Goal: Information Seeking & Learning: Learn about a topic

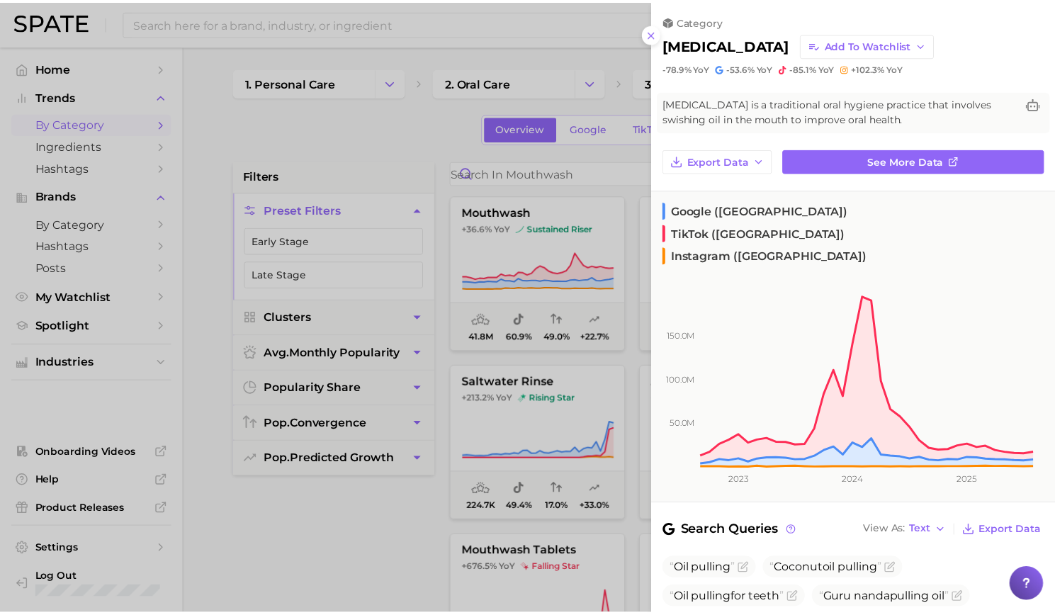
scroll to position [379, 0]
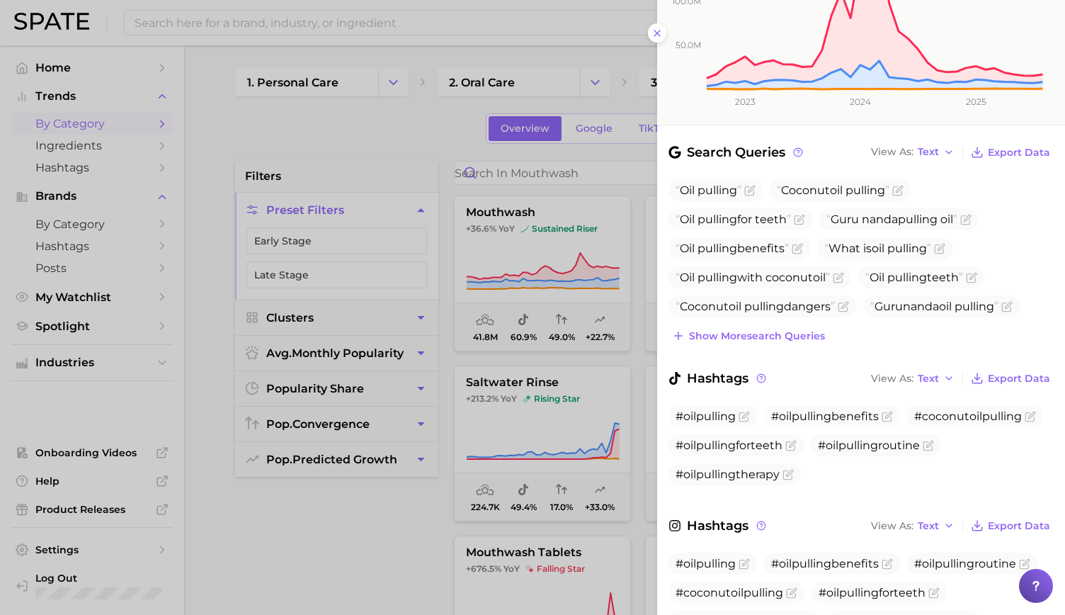
click at [300, 125] on div at bounding box center [532, 307] width 1065 height 615
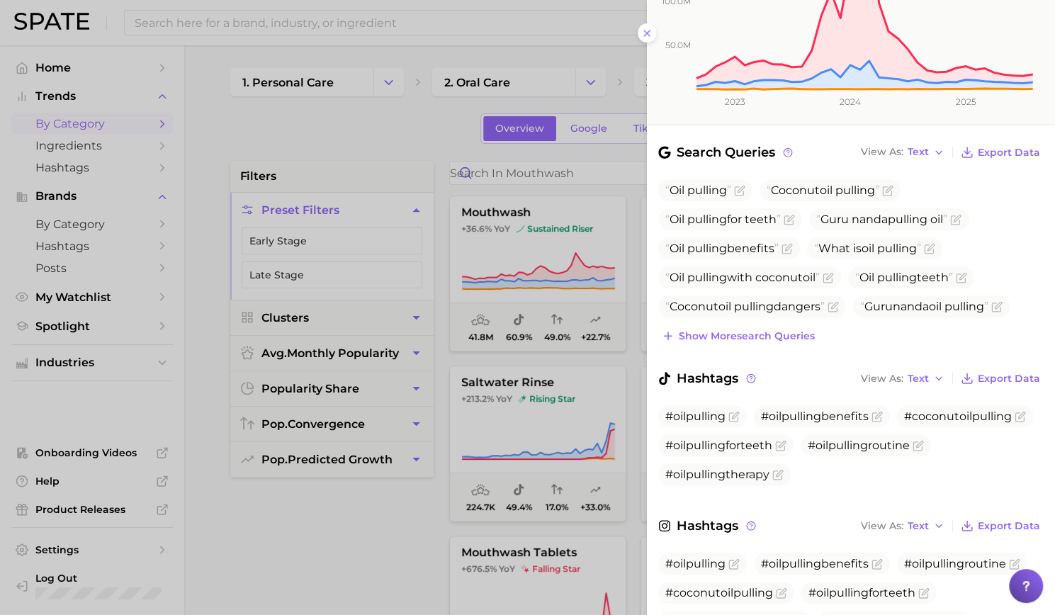
scroll to position [0, 0]
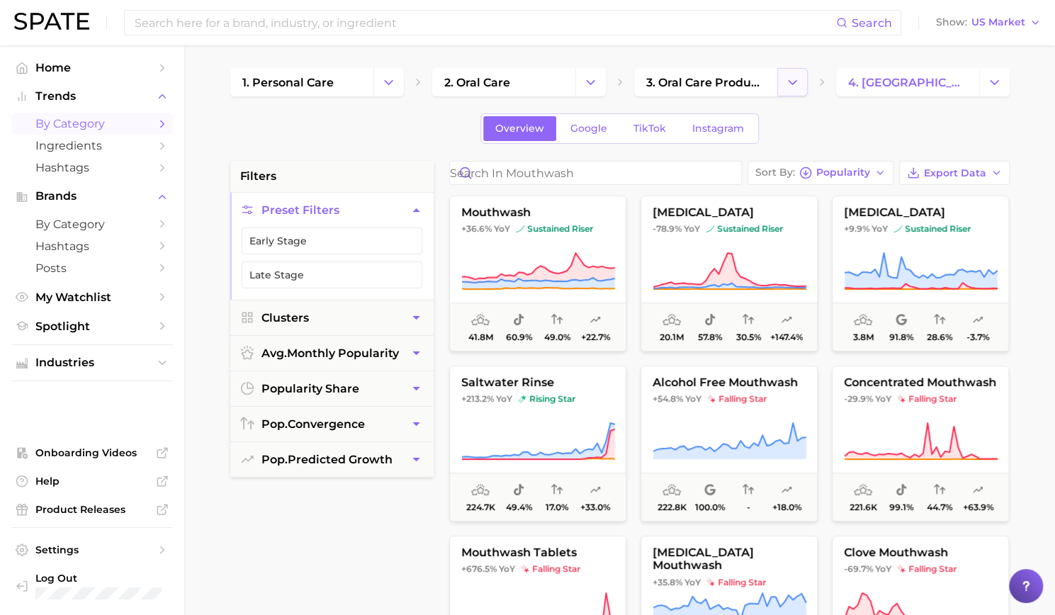
click at [802, 86] on button "Change Category" at bounding box center [792, 82] width 30 height 28
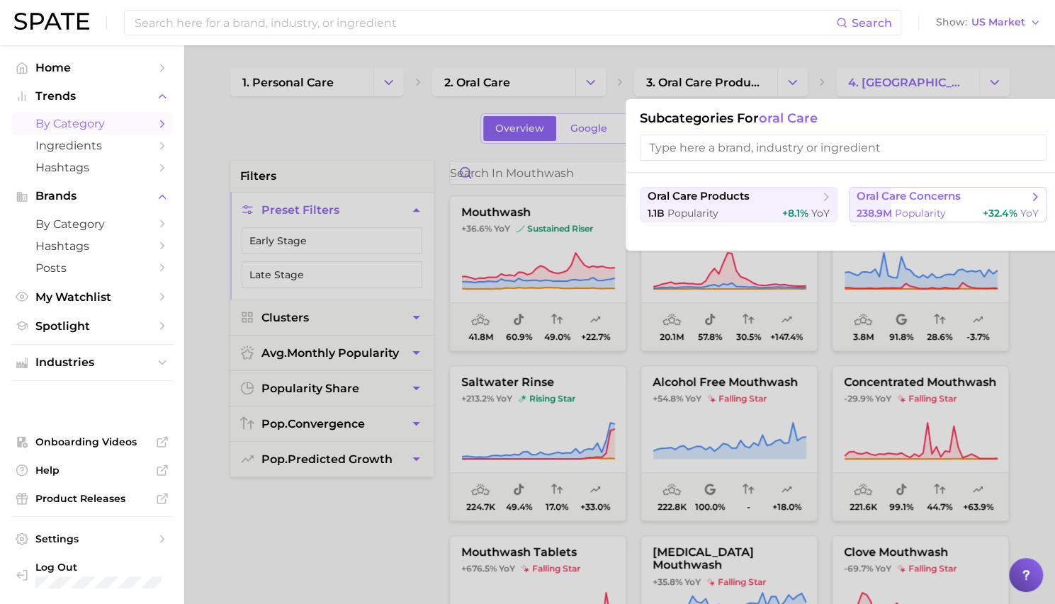
click at [911, 195] on span "oral care concerns" at bounding box center [908, 196] width 104 height 13
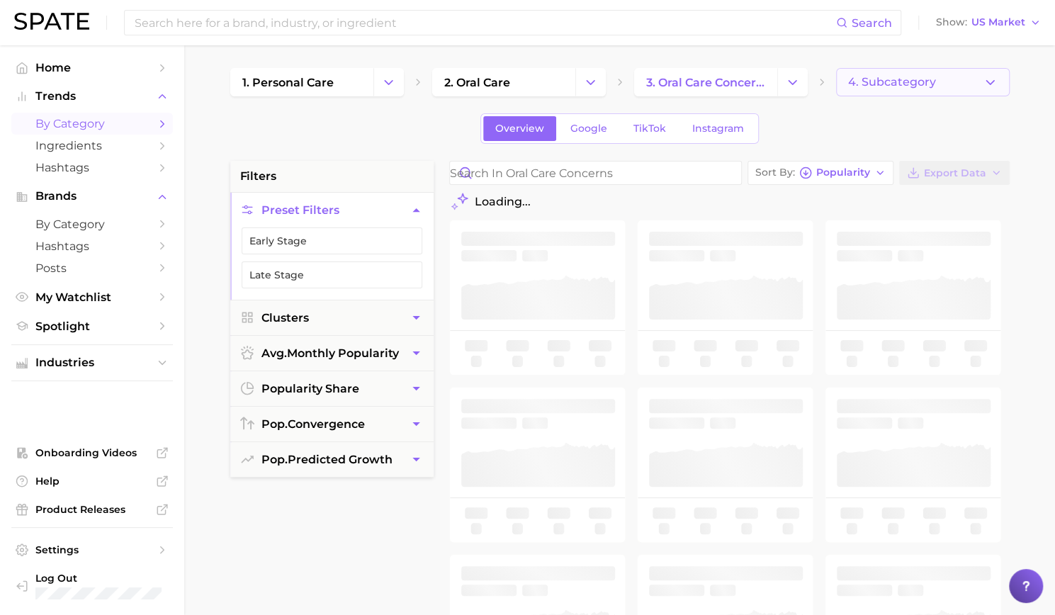
click at [997, 78] on button "4. Subcategory" at bounding box center [923, 82] width 174 height 28
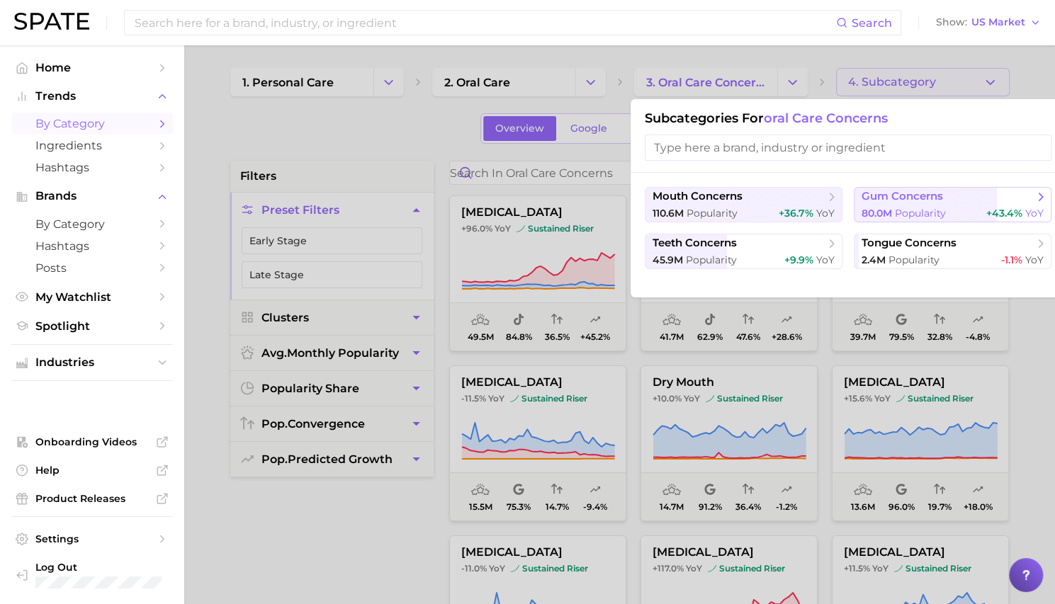
click at [941, 200] on span "gum concerns" at bounding box center [901, 196] width 81 height 13
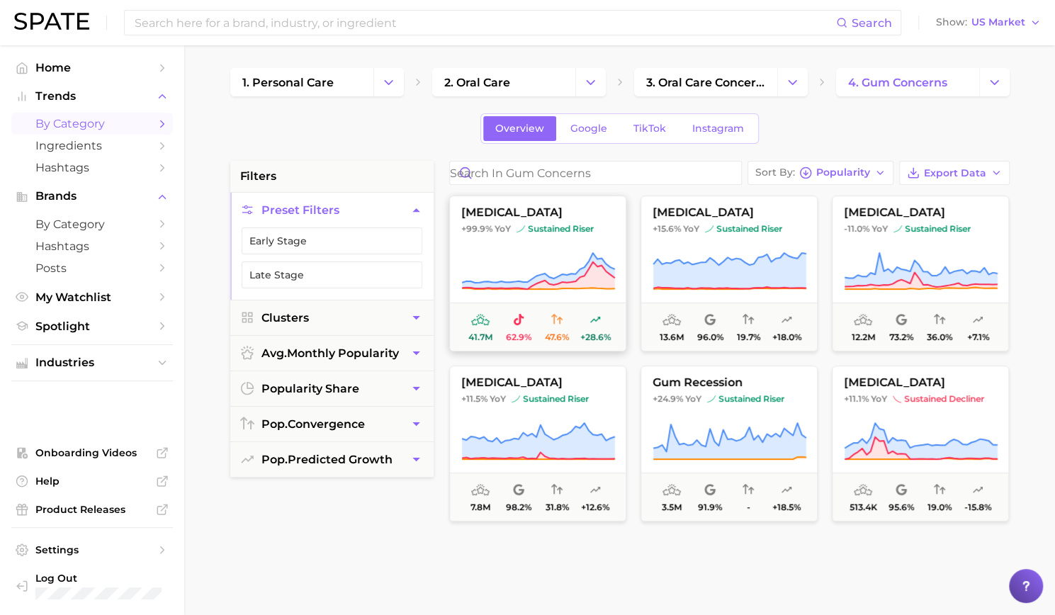
click at [578, 275] on icon at bounding box center [537, 271] width 153 height 36
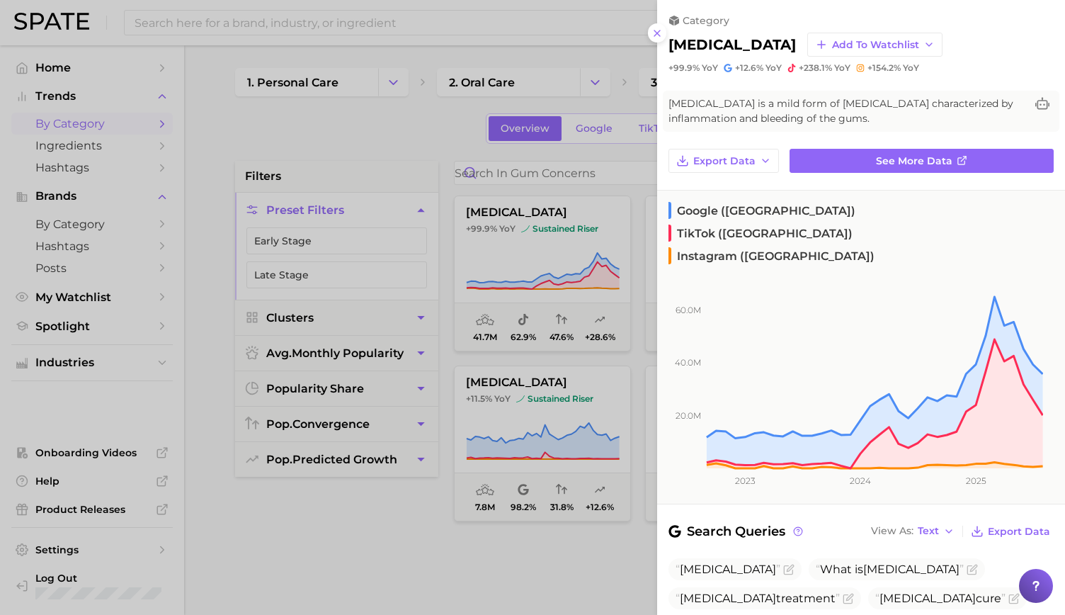
click at [370, 515] on div at bounding box center [532, 307] width 1065 height 615
